Goal: Information Seeking & Learning: Find specific page/section

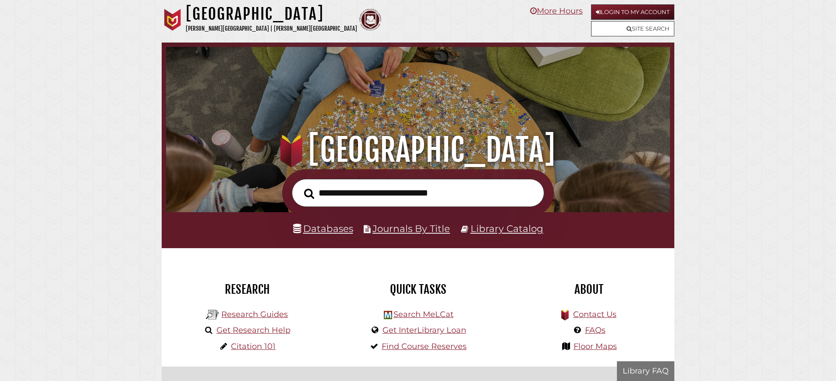
scroll to position [166, 499]
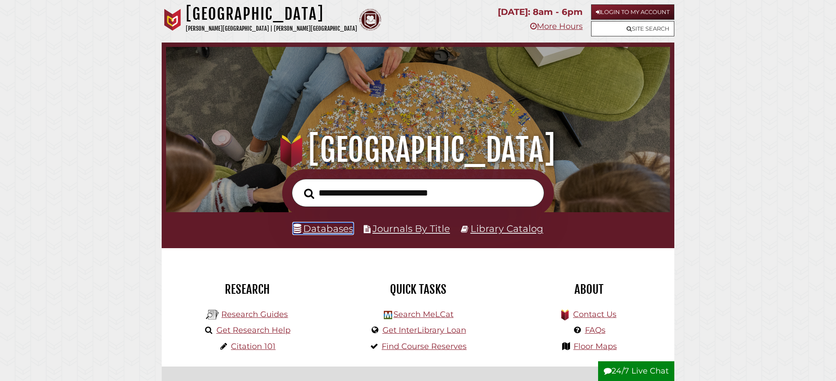
click at [315, 230] on link "Databases" at bounding box center [323, 228] width 60 height 11
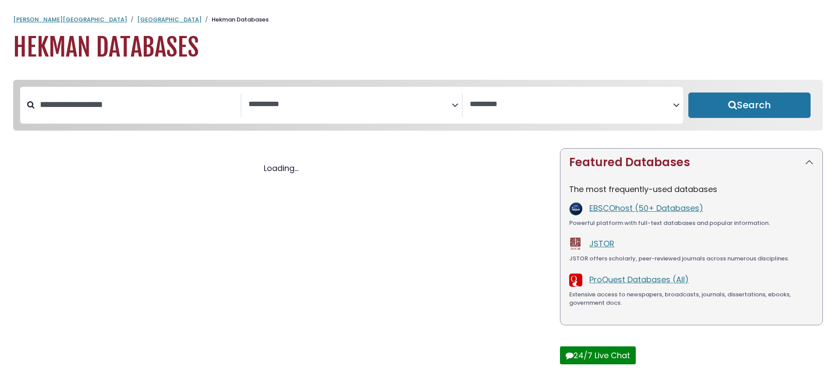
select select "Database Subject Filter"
select select "Database Vendors Filter"
select select "Database Subject Filter"
select select "Database Vendors Filter"
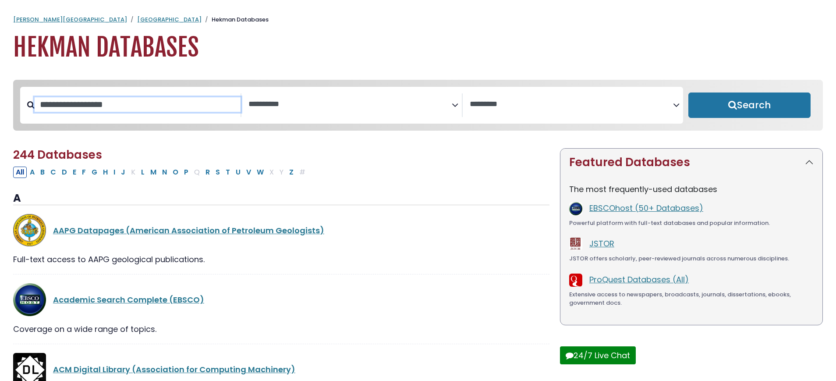
click at [76, 107] on input "Search database by title or keyword" at bounding box center [138, 104] width 206 height 14
type input "**********"
click at [688, 92] on button "Search" at bounding box center [749, 104] width 122 height 25
select select "Database Subject Filter"
select select "Database Vendors Filter"
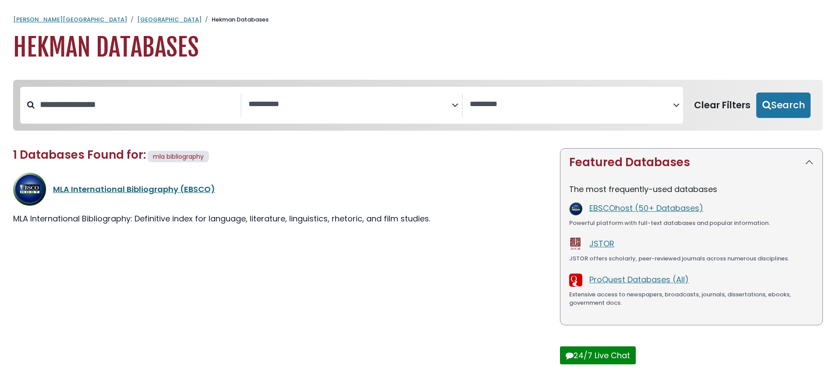
click at [71, 191] on link "MLA International Bibliography (EBSCO)" at bounding box center [134, 189] width 162 height 11
